Goal: Task Accomplishment & Management: Use online tool/utility

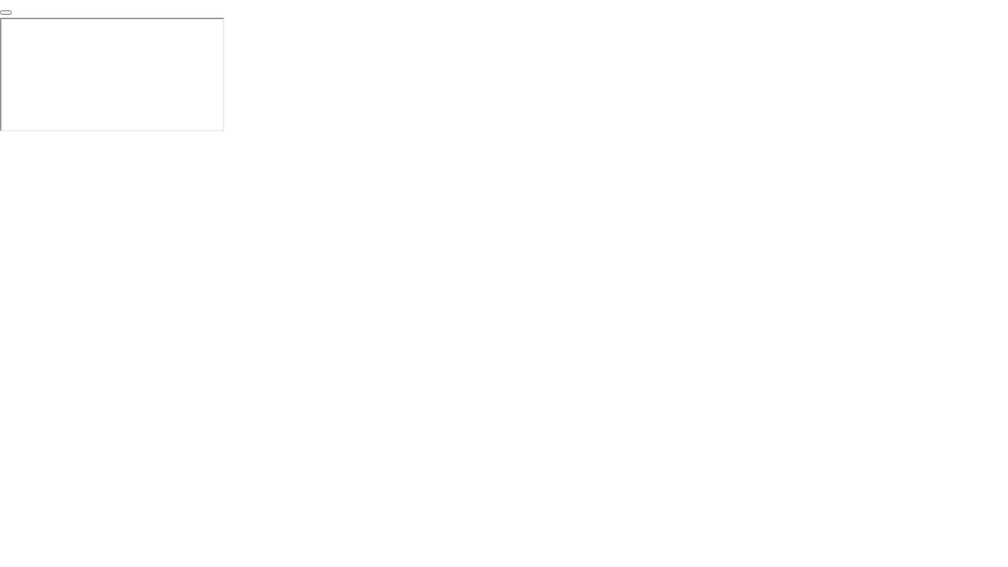
click div "End Proctoring Session"
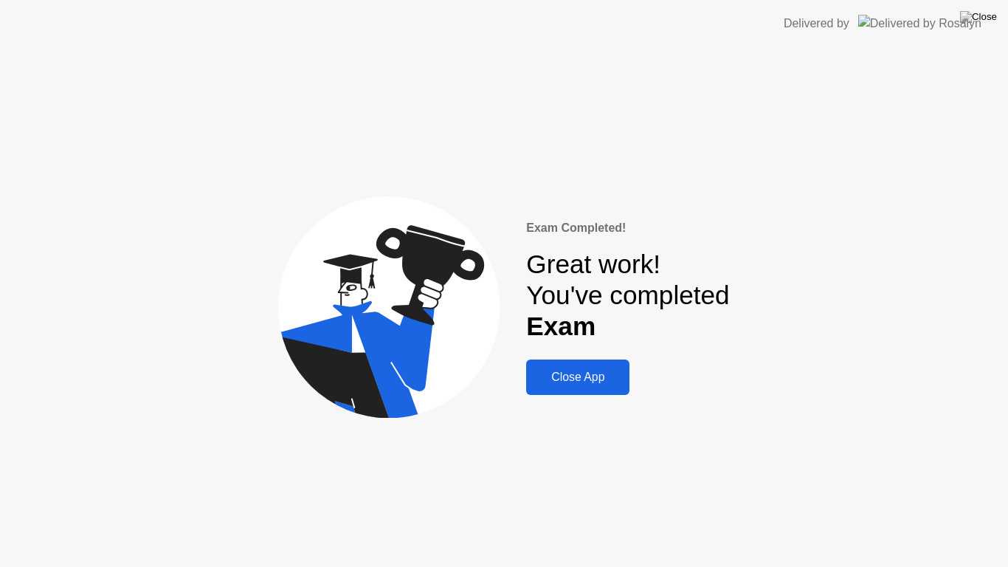
click at [595, 382] on div "Close App" at bounding box center [578, 376] width 94 height 13
